Goal: Transaction & Acquisition: Purchase product/service

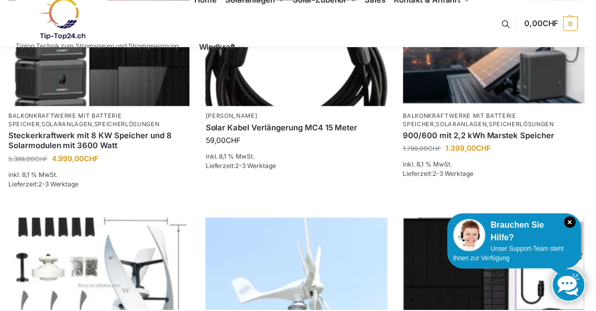
scroll to position [515, 0]
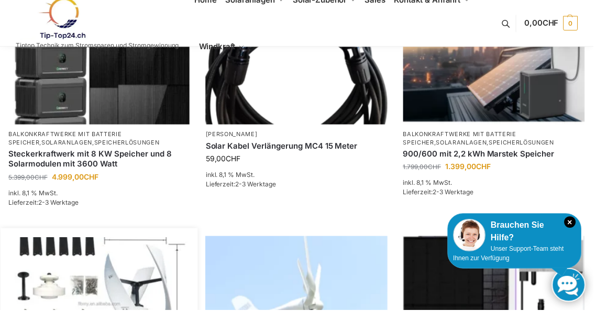
click at [126, 304] on img at bounding box center [99, 305] width 179 height 135
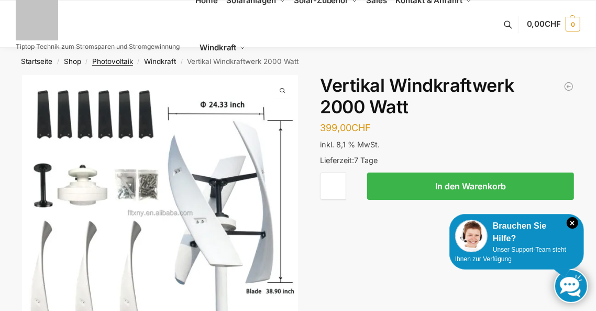
click at [119, 62] on link "Photovoltaik" at bounding box center [112, 61] width 41 height 8
